Goal: Information Seeking & Learning: Learn about a topic

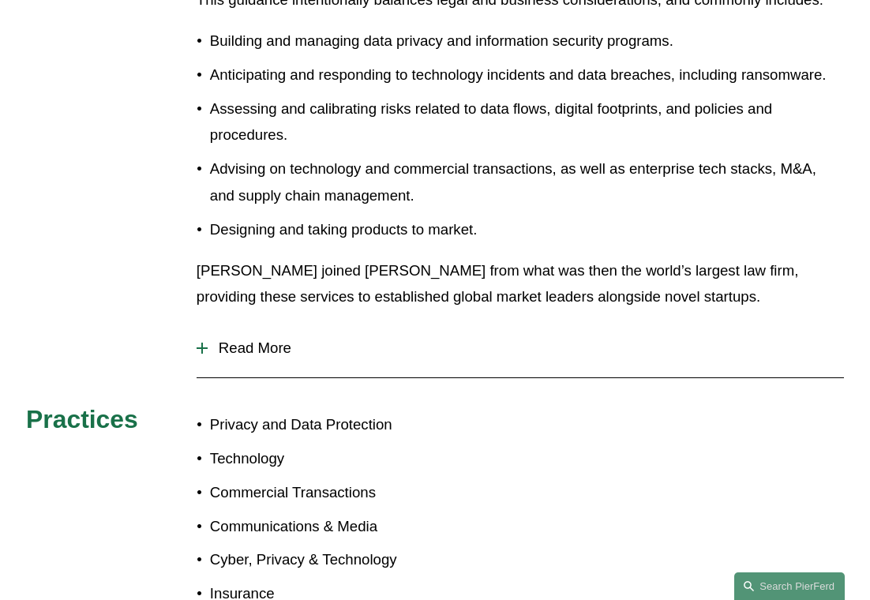
scroll to position [701, 0]
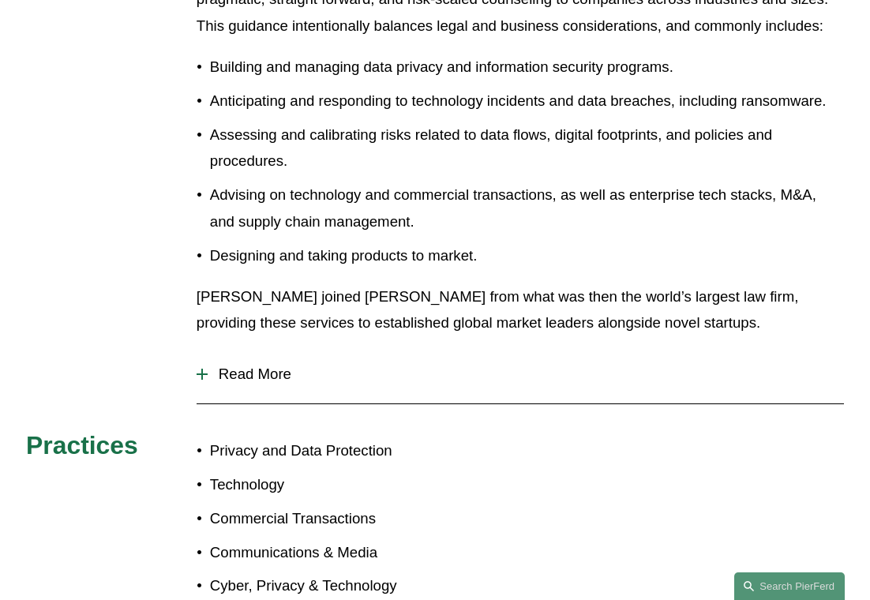
click at [211, 366] on span "Read More" at bounding box center [526, 374] width 637 height 17
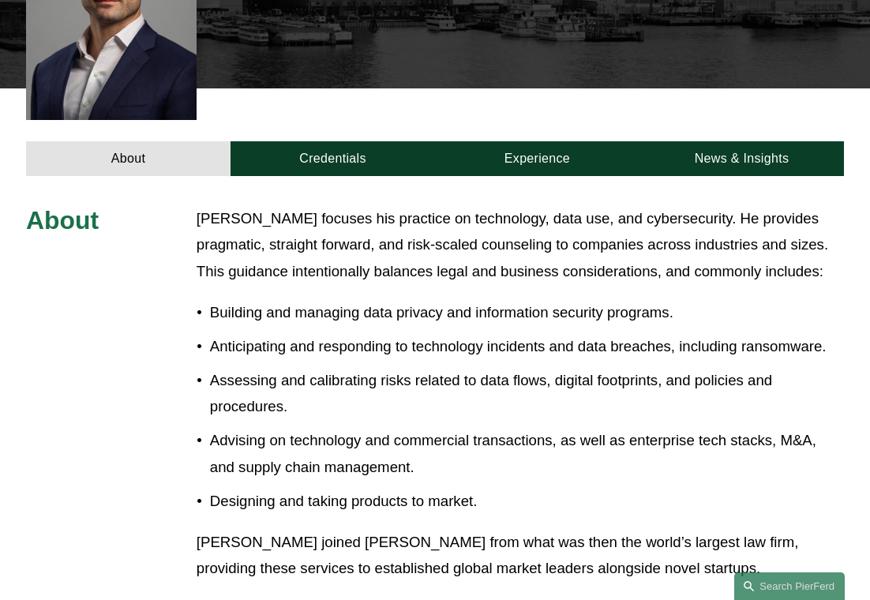
scroll to position [147, 0]
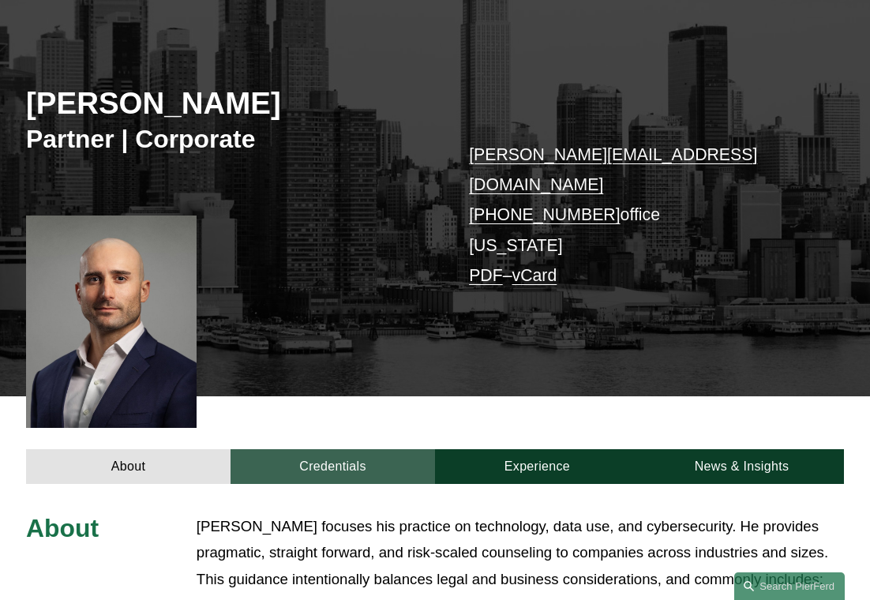
click at [406, 449] on link "Credentials" at bounding box center [333, 467] width 205 height 36
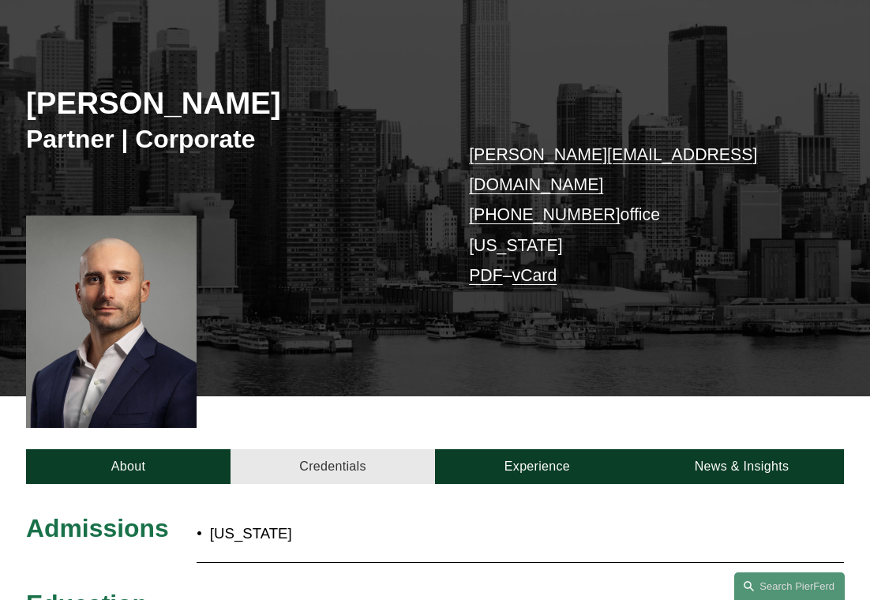
scroll to position [361, 0]
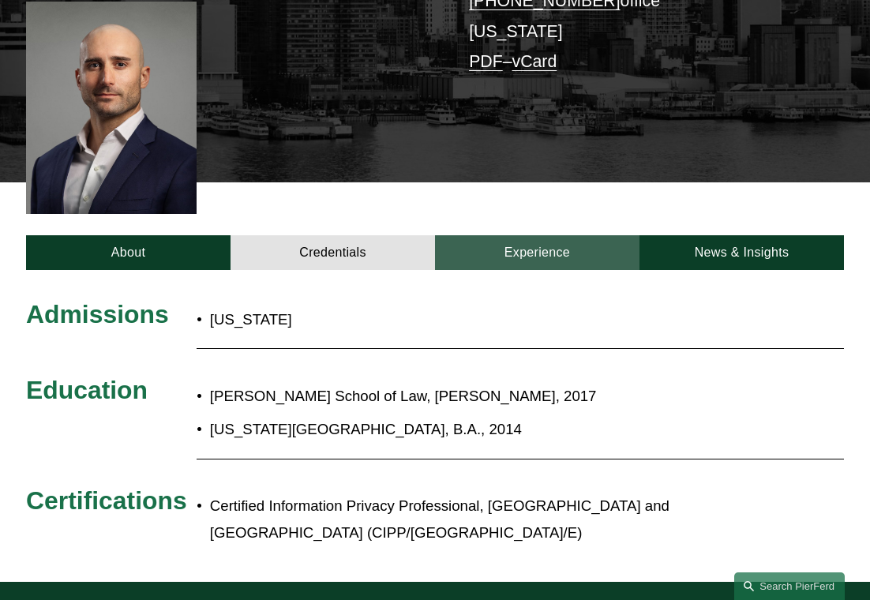
click at [538, 236] on link "Experience" at bounding box center [537, 253] width 205 height 36
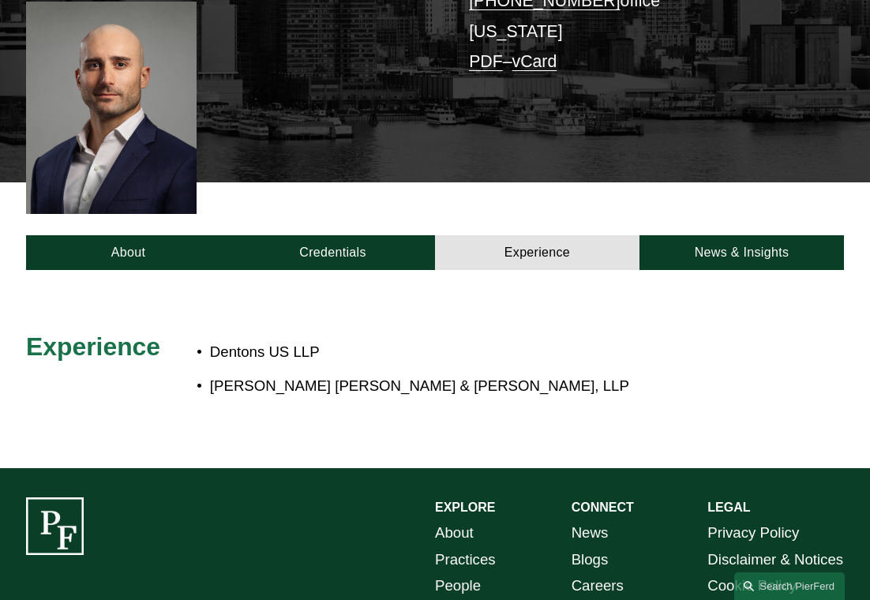
click at [494, 332] on div "Dentons US LLP [PERSON_NAME] [PERSON_NAME] & [PERSON_NAME], LLP" at bounding box center [470, 369] width 546 height 75
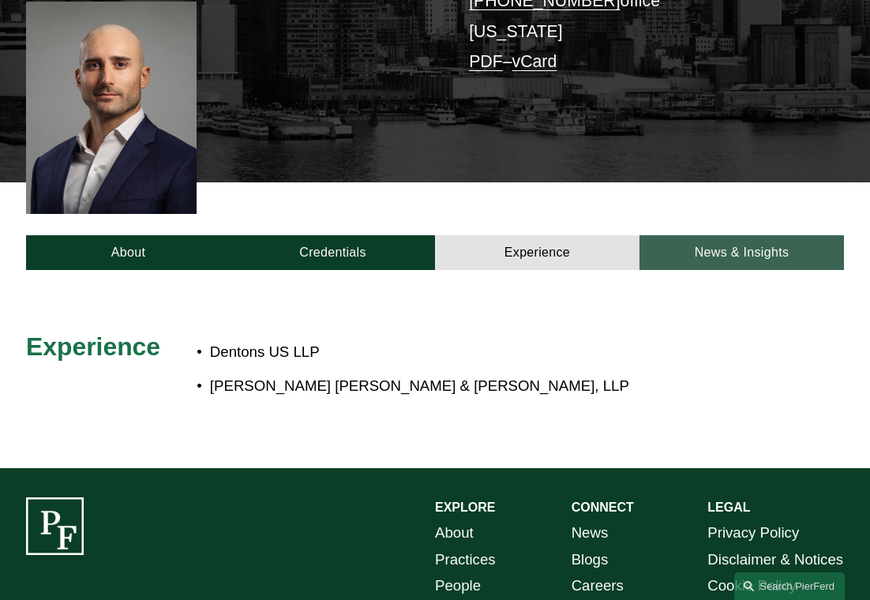
click at [701, 235] on link "News & Insights" at bounding box center [742, 253] width 205 height 36
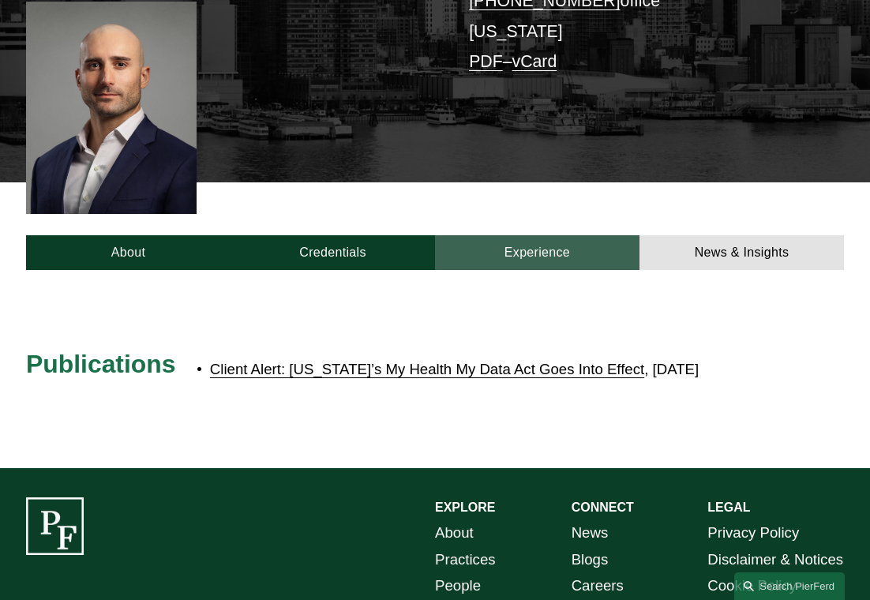
click at [557, 235] on link "Experience" at bounding box center [537, 253] width 205 height 36
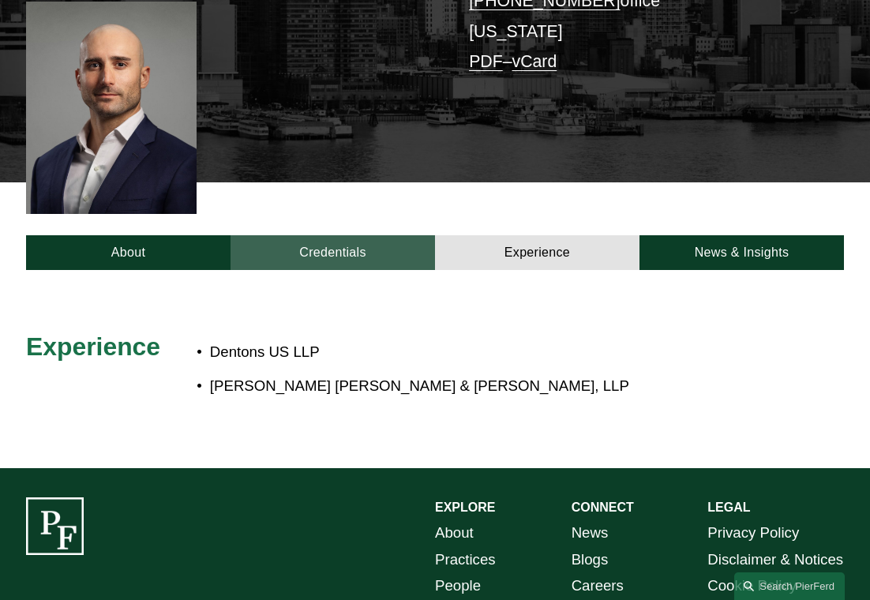
click at [302, 235] on link "Credentials" at bounding box center [333, 253] width 205 height 36
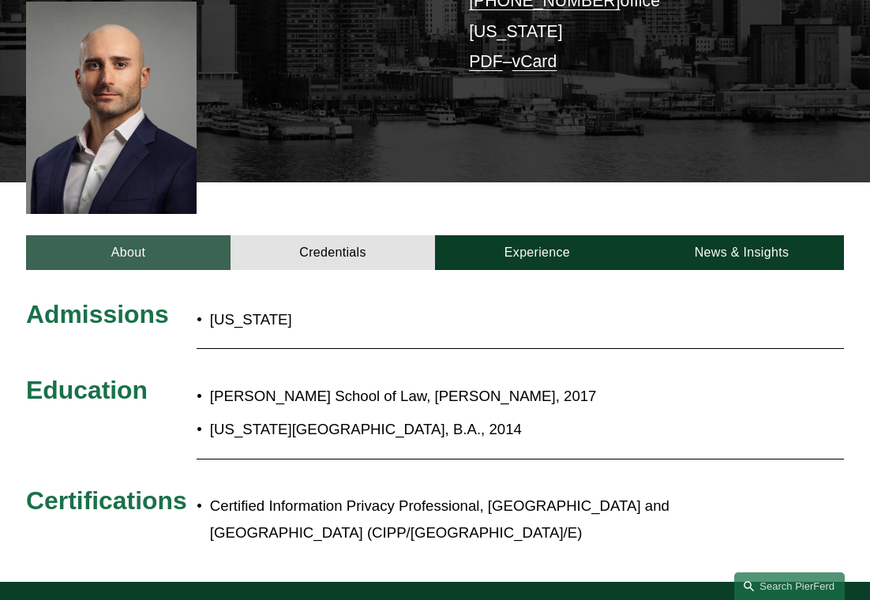
click at [163, 235] on link "About" at bounding box center [128, 253] width 205 height 36
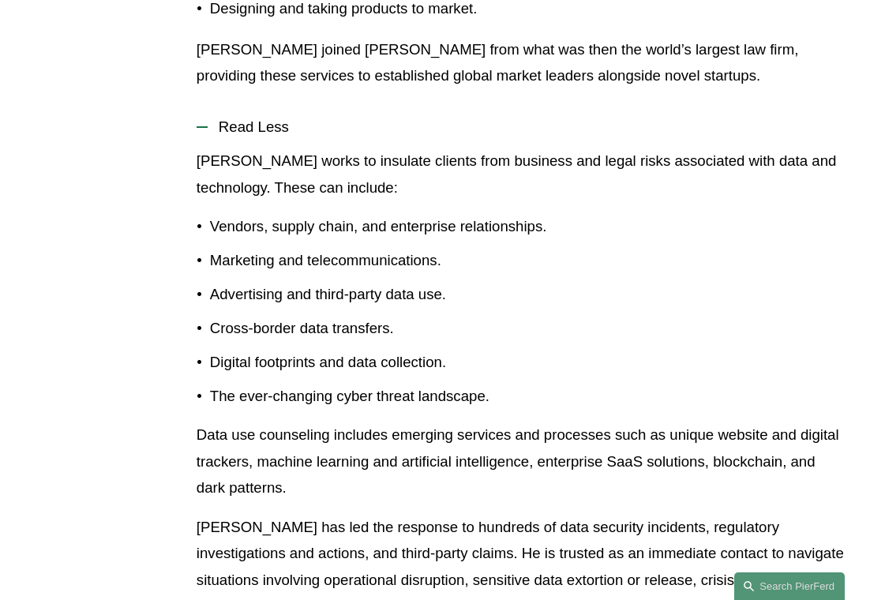
scroll to position [393, 0]
